Goal: Task Accomplishment & Management: Manage account settings

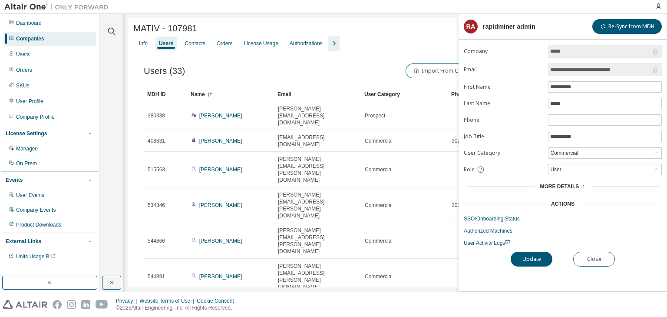
click at [108, 30] on icon "button" at bounding box center [111, 31] width 7 height 7
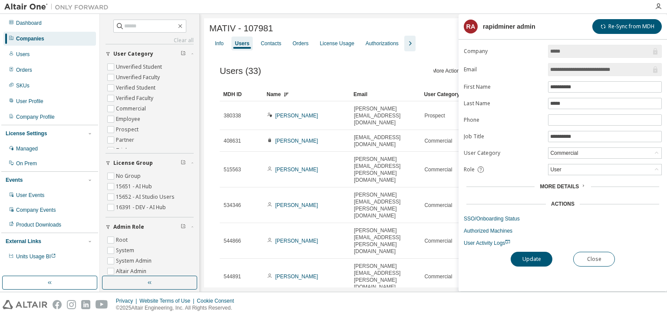
click at [39, 37] on div "Companies" at bounding box center [30, 38] width 28 height 7
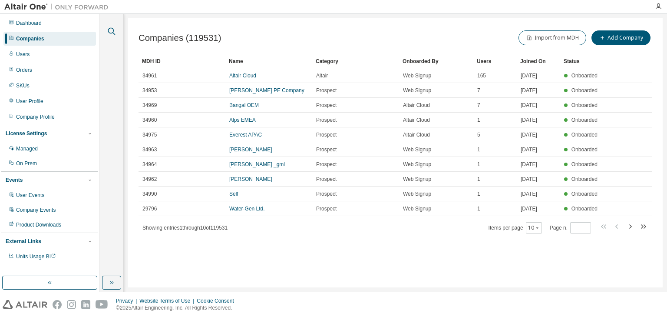
click at [110, 31] on icon "button" at bounding box center [111, 31] width 10 height 10
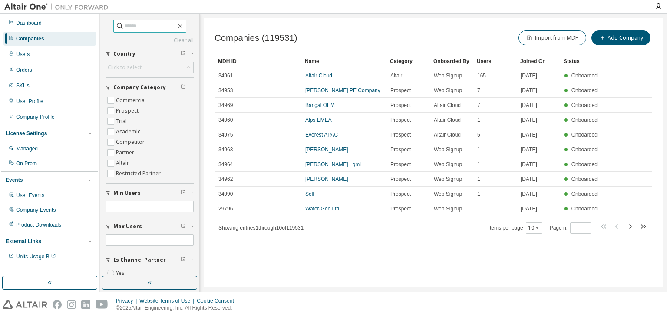
click at [130, 28] on input "text" at bounding box center [150, 26] width 52 height 9
type input "**********"
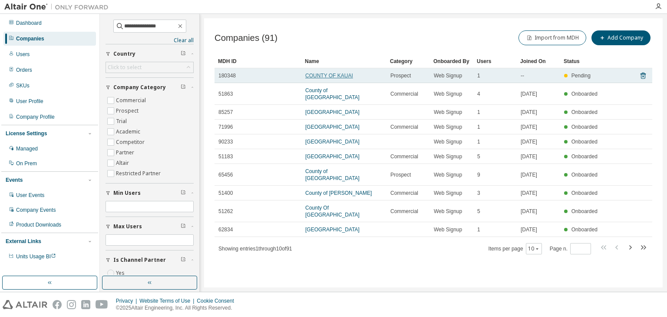
click at [320, 78] on link "COUNTY OF KAUAI" at bounding box center [330, 76] width 48 height 6
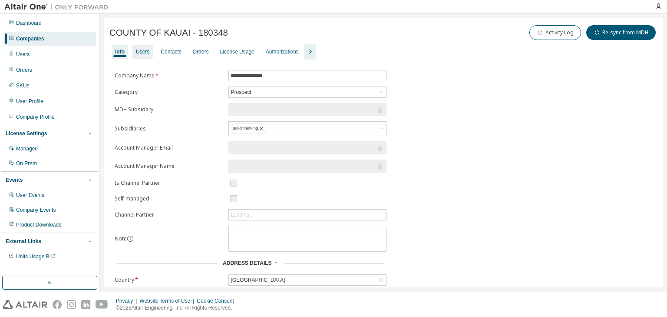
click at [145, 50] on div "Users" at bounding box center [142, 51] width 13 height 7
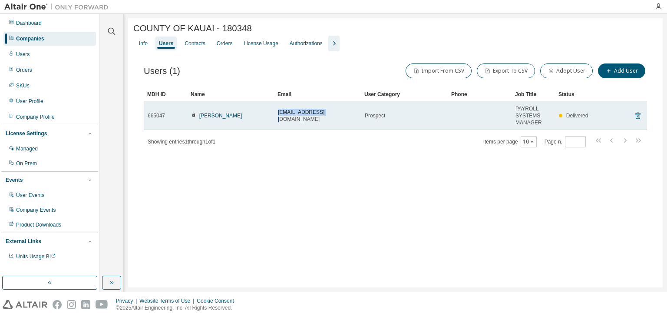
drag, startPoint x: 327, startPoint y: 118, endPoint x: 279, endPoint y: 118, distance: 47.8
click at [279, 118] on div "[EMAIL_ADDRESS][DOMAIN_NAME]" at bounding box center [317, 116] width 79 height 14
copy span "[EMAIL_ADDRESS][DOMAIN_NAME]"
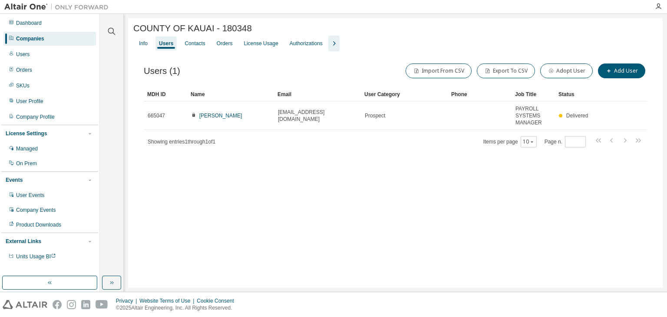
click at [44, 39] on div "Companies" at bounding box center [30, 38] width 28 height 7
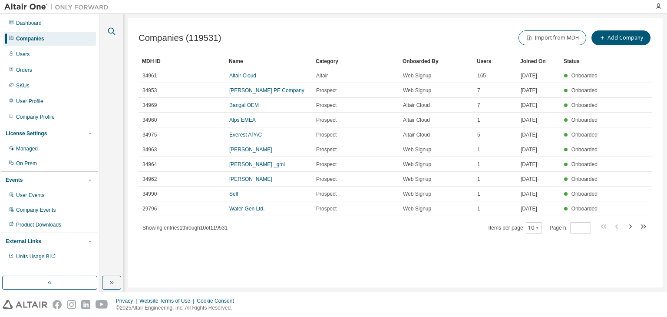
click at [111, 31] on icon "button" at bounding box center [111, 31] width 10 height 10
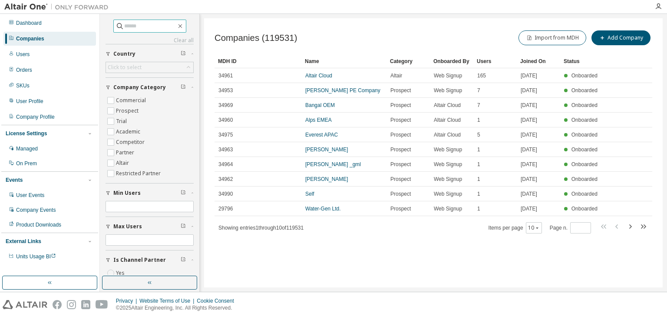
click at [124, 25] on input "text" at bounding box center [150, 26] width 52 height 9
type input "**********"
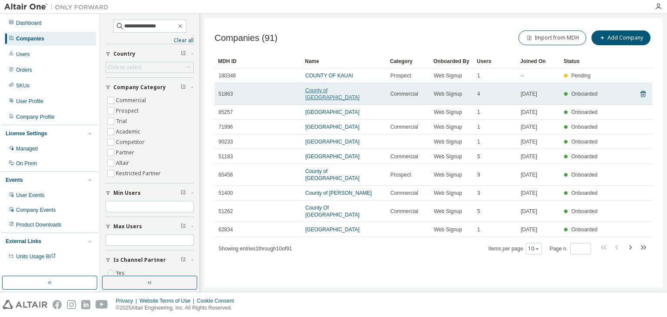
click at [331, 90] on link "County of [GEOGRAPHIC_DATA]" at bounding box center [333, 93] width 54 height 13
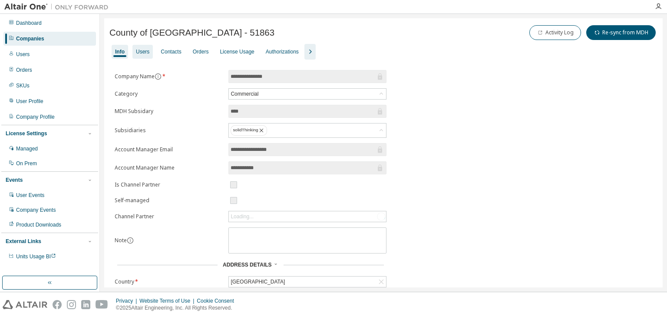
click at [145, 52] on div "Users" at bounding box center [142, 51] width 13 height 7
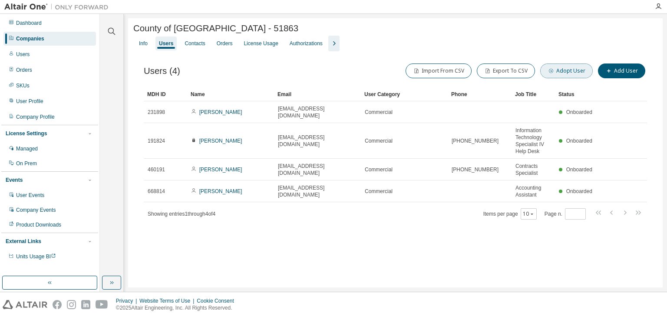
click at [558, 70] on button "Adopt User" at bounding box center [567, 70] width 53 height 15
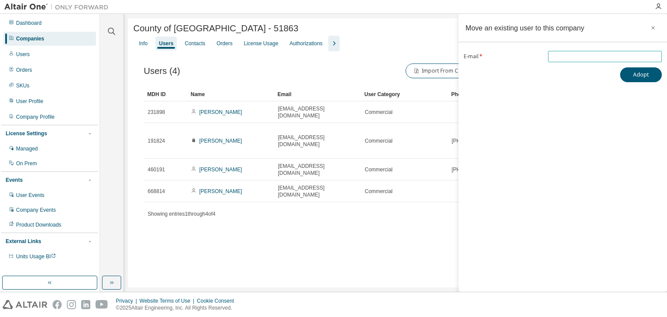
click at [574, 58] on input "email" at bounding box center [606, 56] width 110 height 7
paste input "**********"
type input "**********"
click at [633, 73] on button "Adopt" at bounding box center [642, 74] width 42 height 15
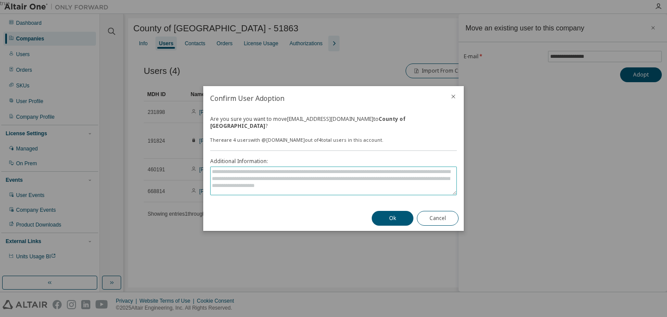
click at [328, 179] on textarea at bounding box center [334, 181] width 246 height 28
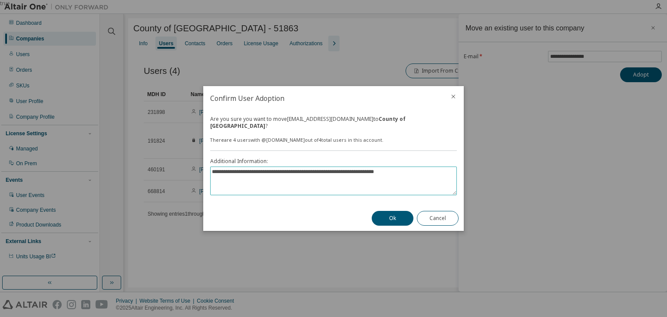
type textarea "**********"
click at [399, 211] on button "Ok" at bounding box center [393, 218] width 42 height 15
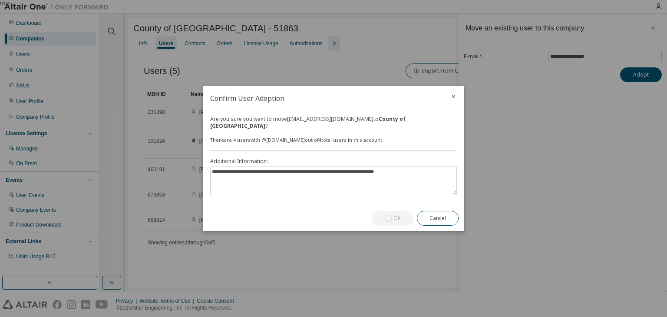
click at [42, 40] on div "true" at bounding box center [333, 158] width 667 height 317
click at [398, 178] on textarea "**********" at bounding box center [334, 181] width 246 height 28
click at [571, 141] on div "true" at bounding box center [333, 158] width 667 height 317
click at [433, 214] on button "Cancel" at bounding box center [438, 218] width 42 height 15
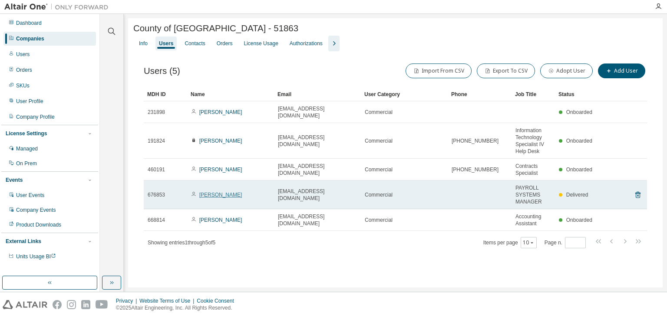
click at [219, 192] on link "[PERSON_NAME]" at bounding box center [220, 195] width 43 height 6
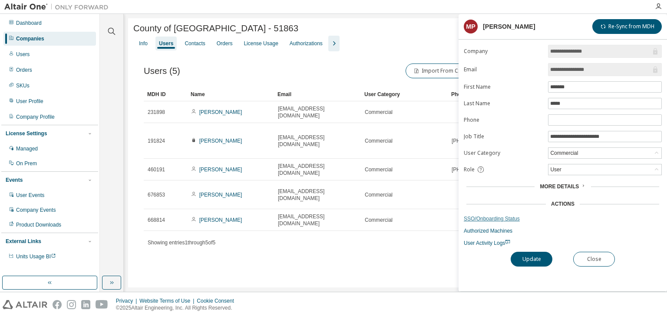
click at [483, 217] on link "SSO/Onboarding Status" at bounding box center [563, 218] width 198 height 7
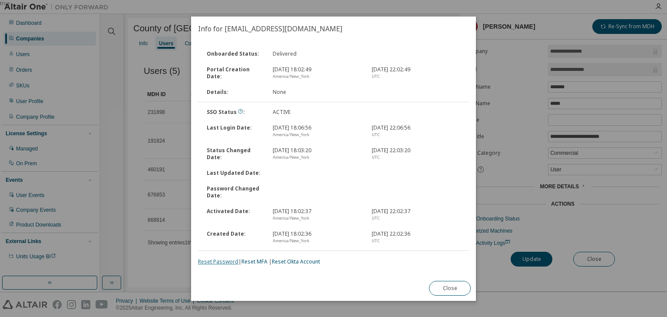
click at [217, 262] on link "Reset Password" at bounding box center [218, 261] width 40 height 7
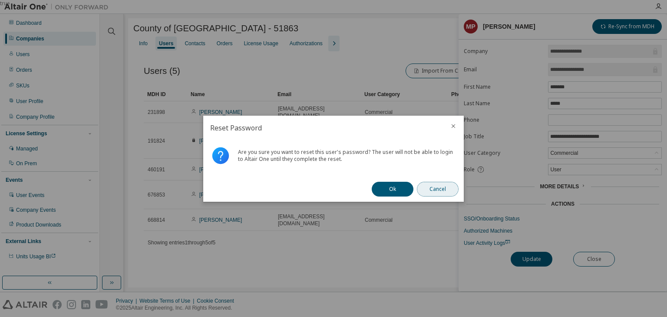
click at [428, 191] on button "Cancel" at bounding box center [438, 189] width 42 height 15
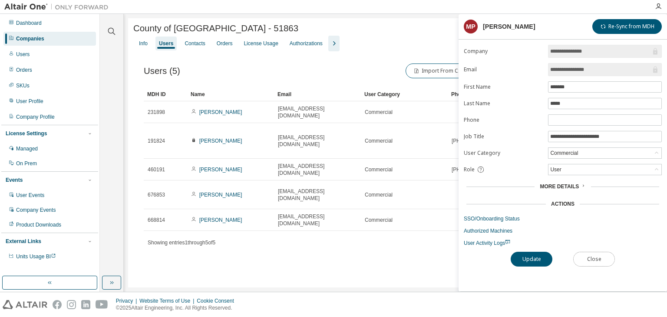
click at [591, 255] on button "Close" at bounding box center [595, 259] width 42 height 15
